Goal: Task Accomplishment & Management: Complete application form

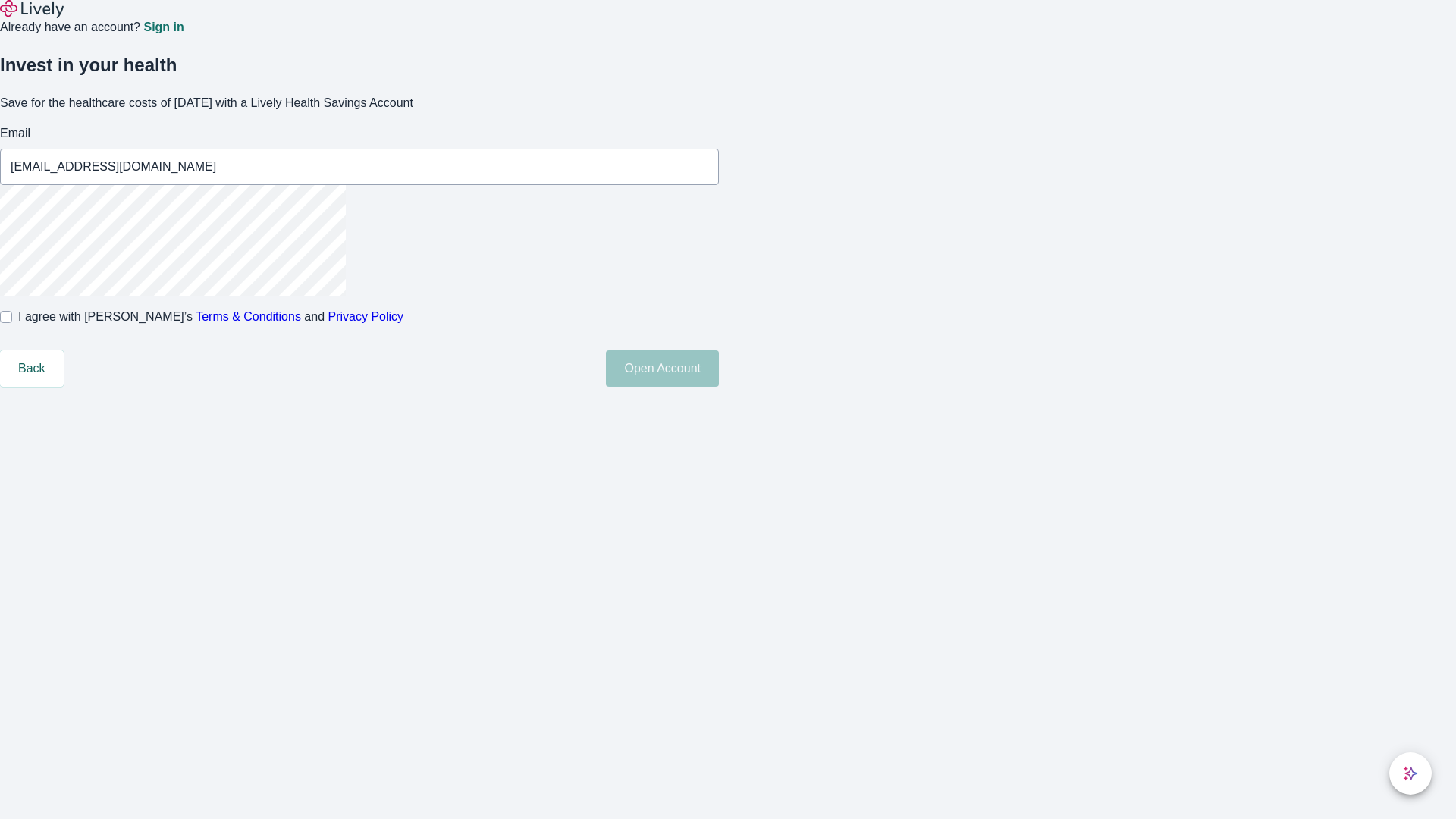
click at [12, 323] on input "I agree with Lively’s Terms & Conditions and Privacy Policy" at bounding box center [6, 317] width 12 height 12
checkbox input "true"
click at [719, 387] on button "Open Account" at bounding box center [662, 368] width 113 height 36
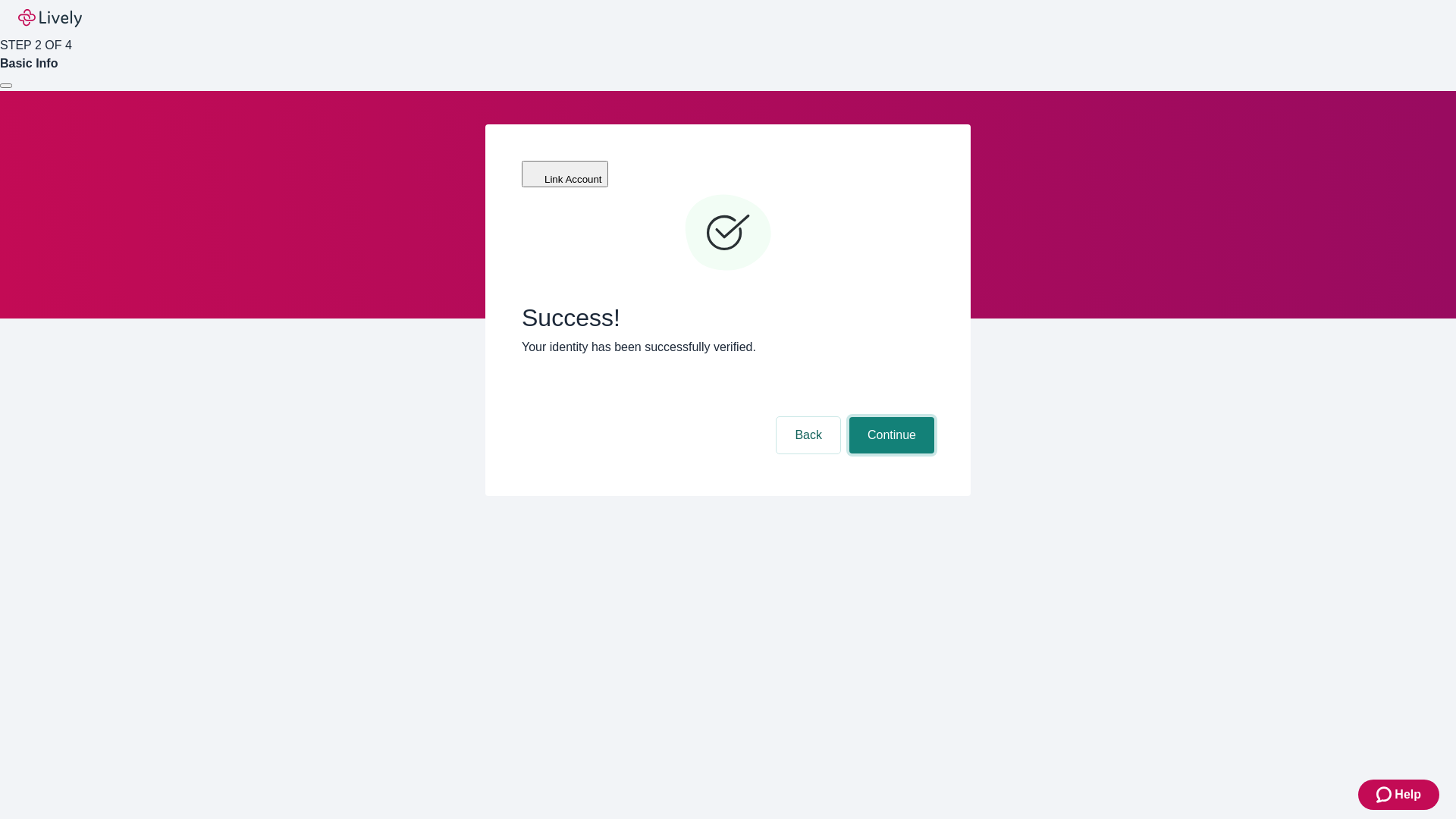
click at [890, 417] on button "Continue" at bounding box center [892, 435] width 85 height 36
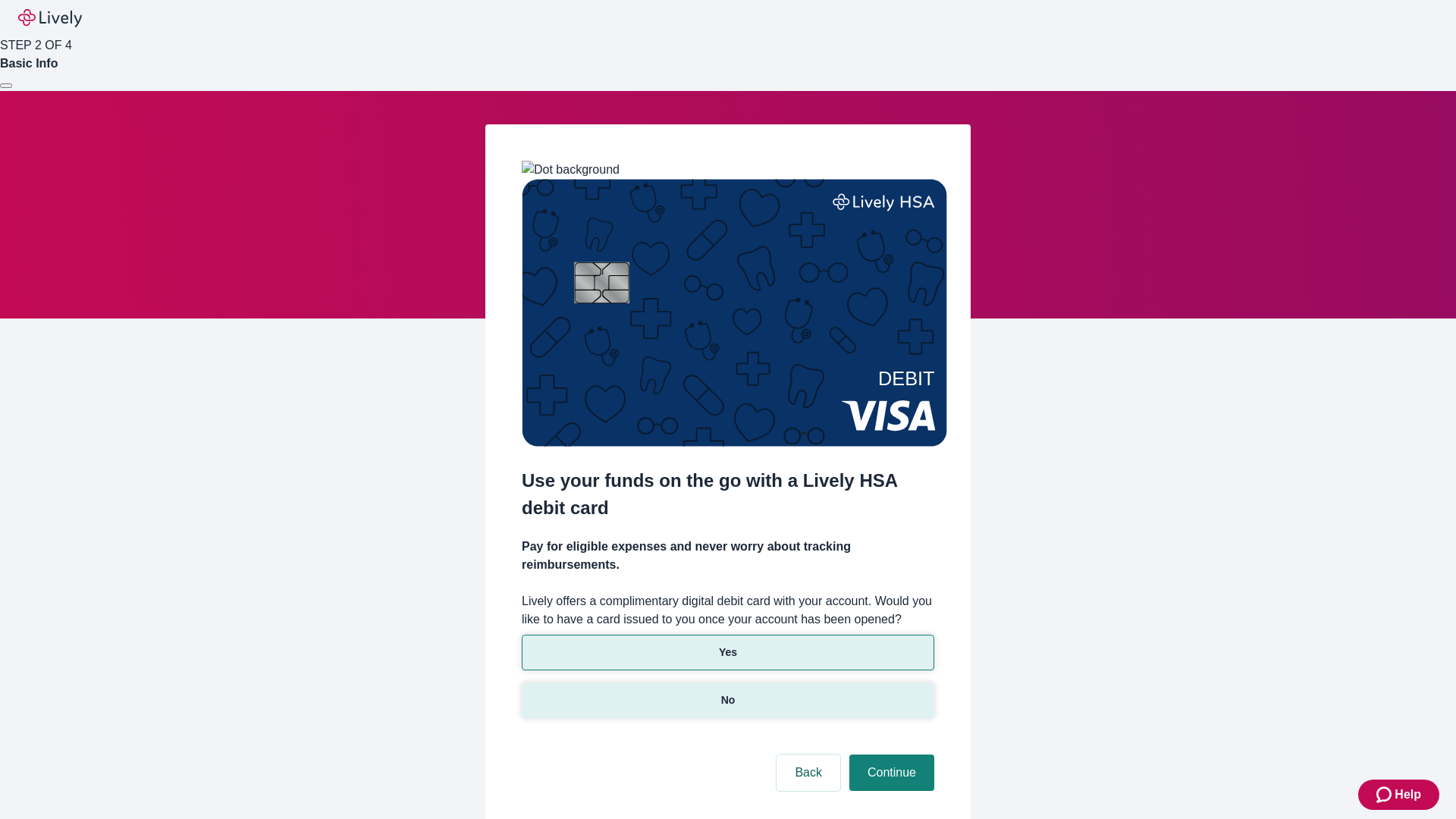
click at [728, 693] on p "No" at bounding box center [728, 700] width 14 height 16
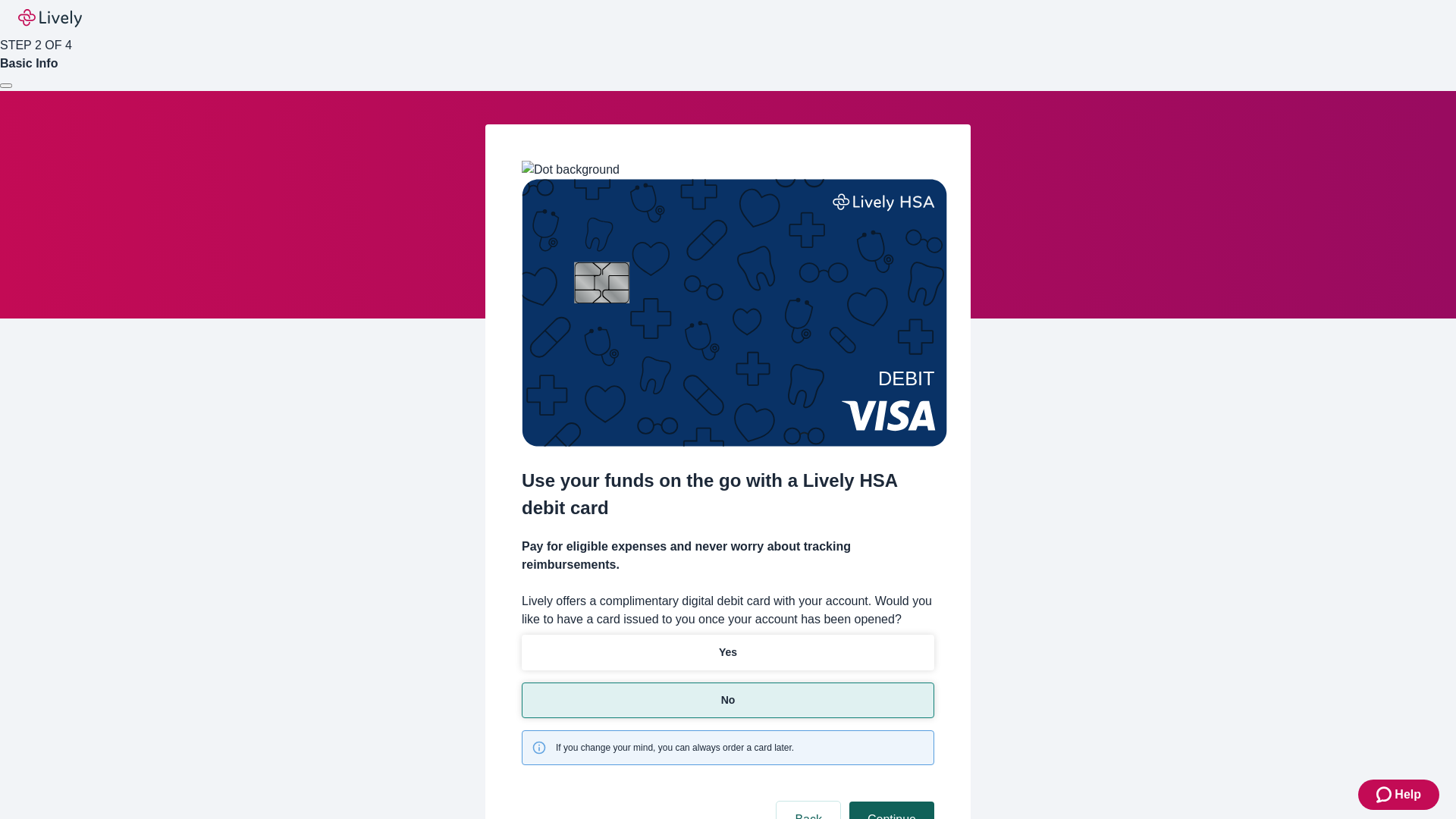
click at [890, 801] on button "Continue" at bounding box center [892, 819] width 85 height 36
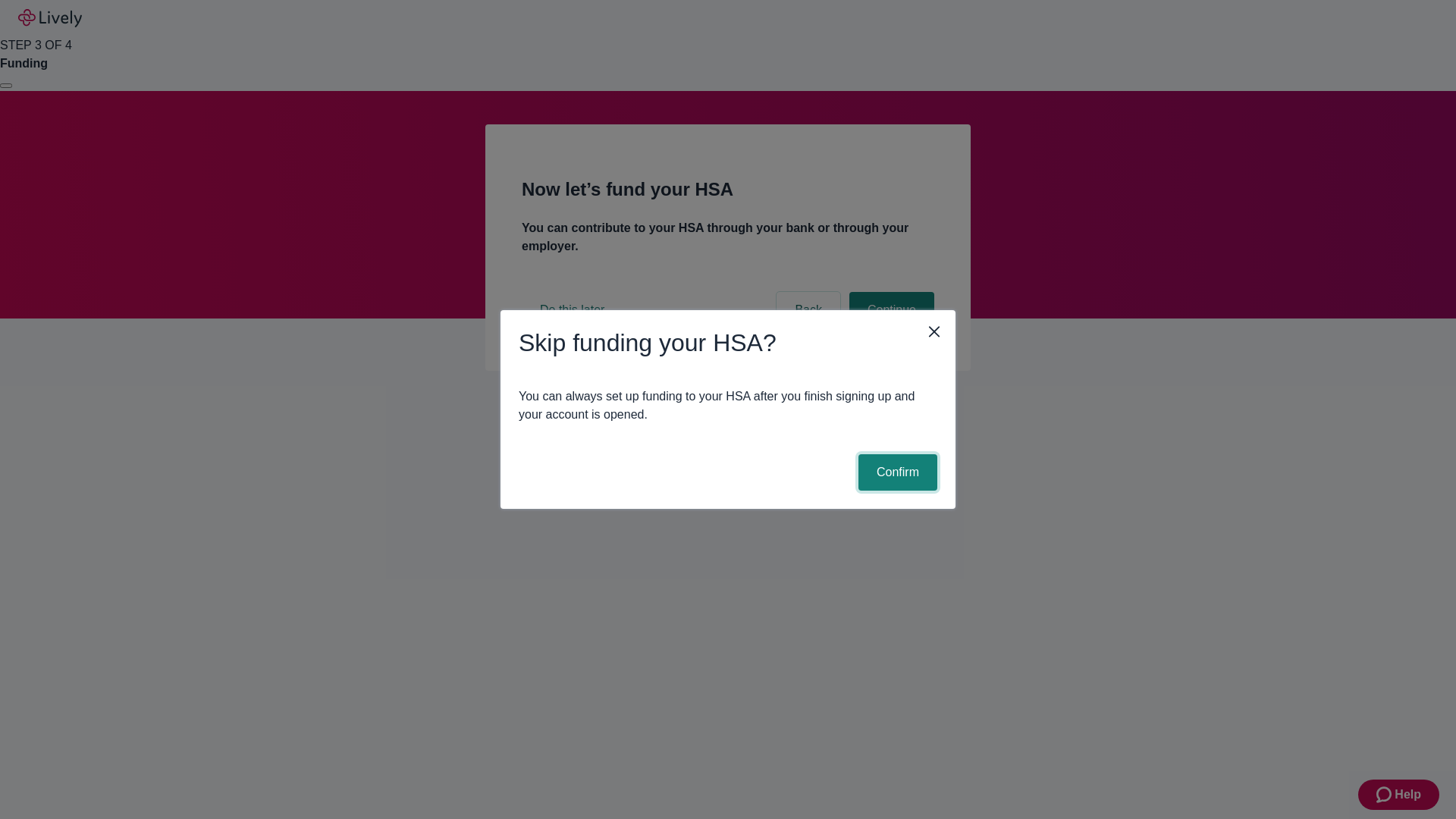
click at [895, 472] on button "Confirm" at bounding box center [898, 472] width 79 height 36
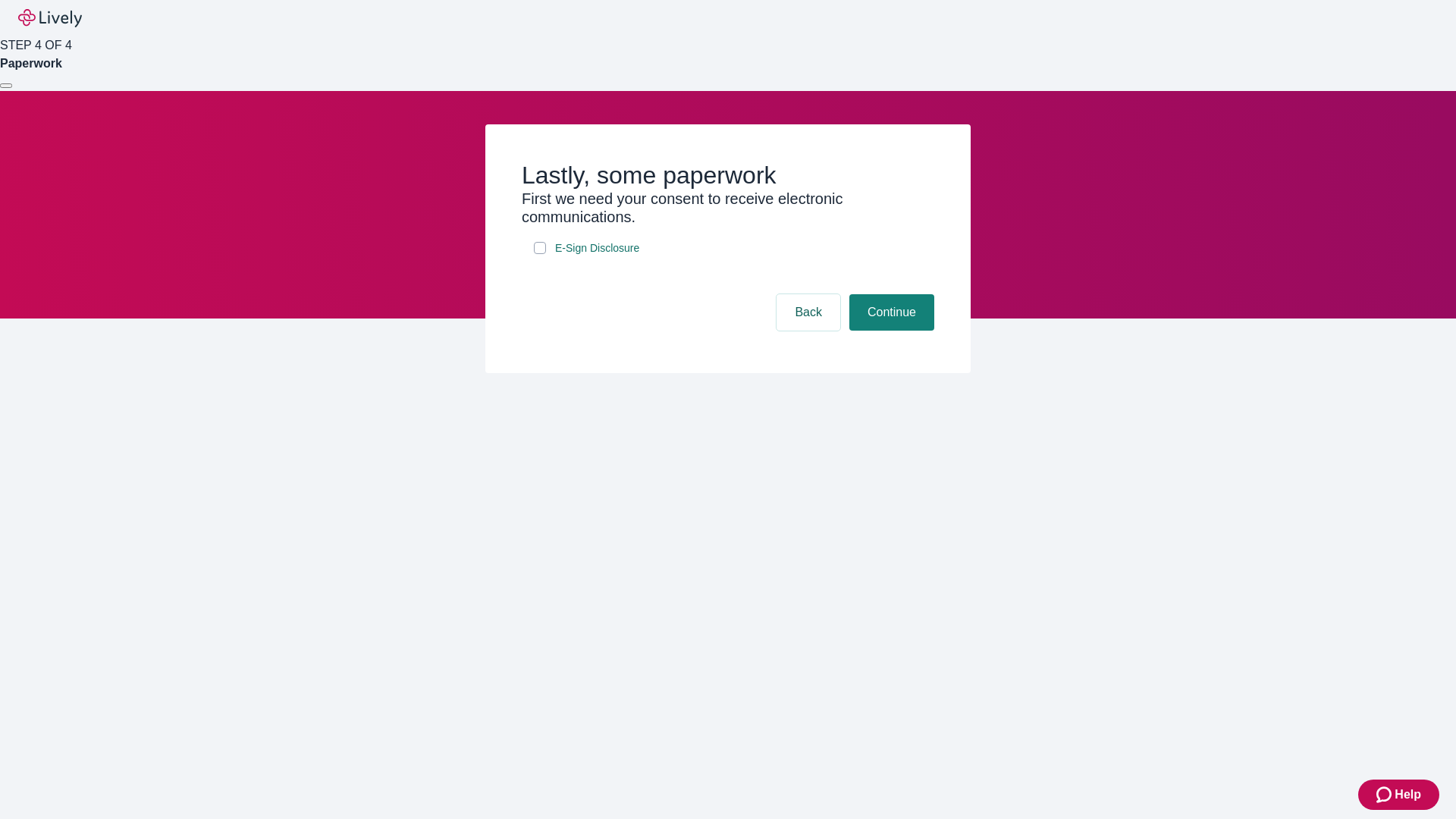
click at [540, 254] on input "E-Sign Disclosure" at bounding box center [540, 248] width 12 height 12
checkbox input "true"
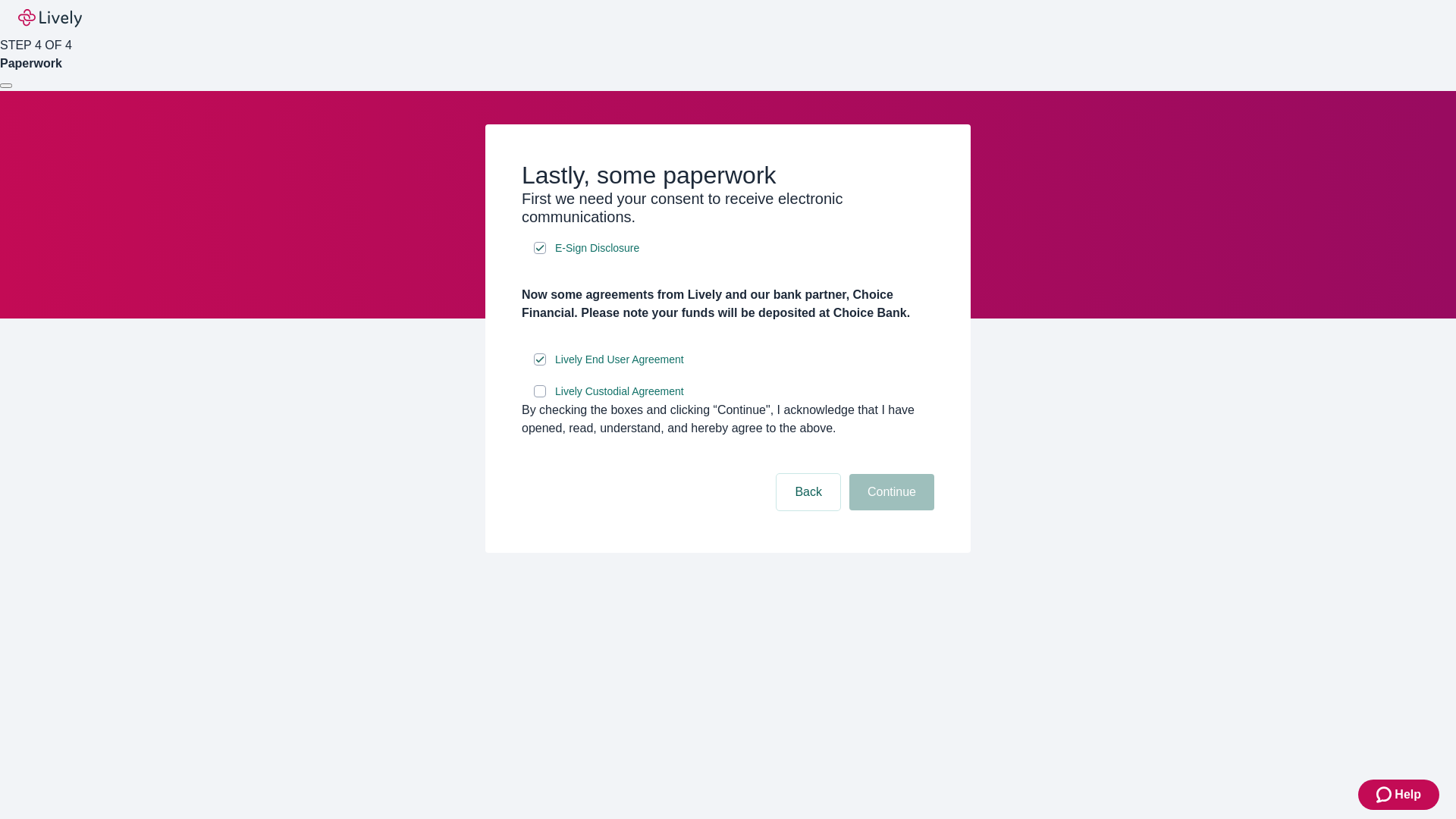
click at [540, 398] on input "Lively Custodial Agreement" at bounding box center [540, 392] width 12 height 12
checkbox input "true"
click at [890, 511] on button "Continue" at bounding box center [892, 492] width 85 height 36
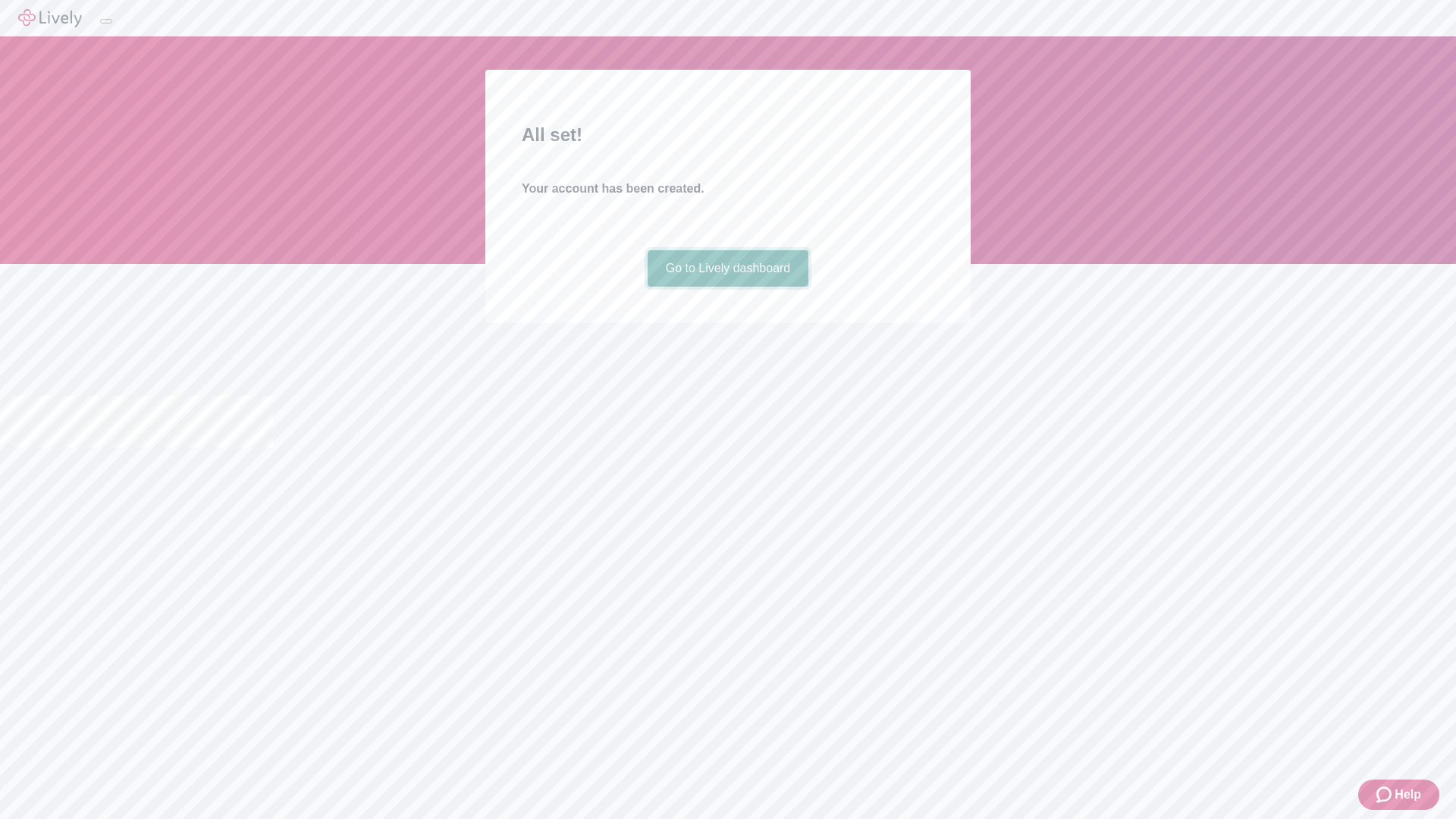
click at [728, 287] on link "Go to Lively dashboard" at bounding box center [728, 268] width 161 height 36
